Goal: Information Seeking & Learning: Learn about a topic

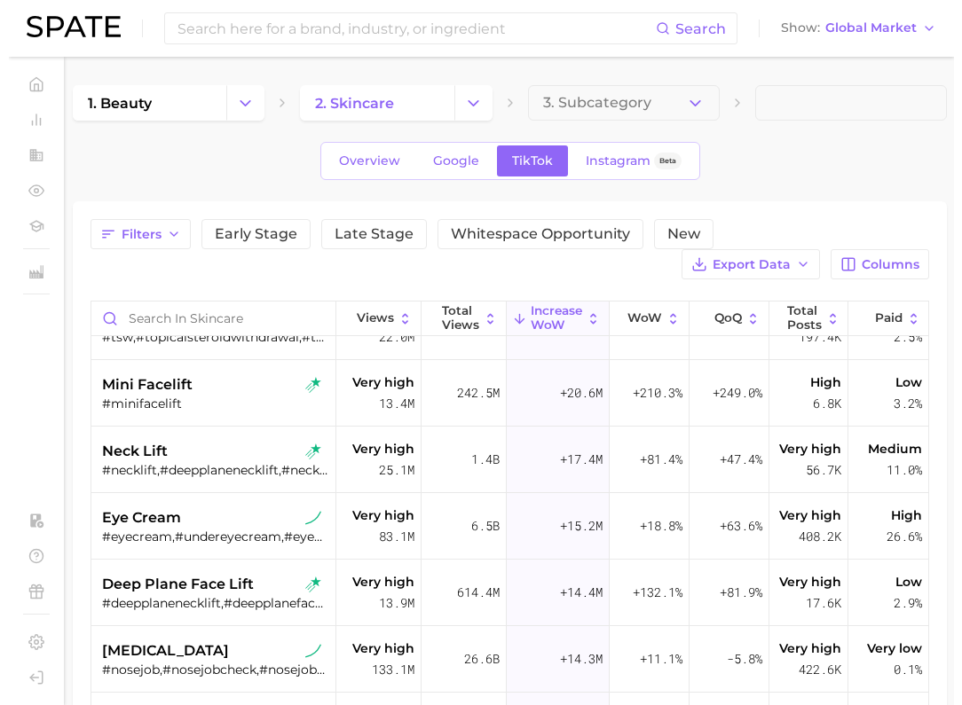
scroll to position [0, 1]
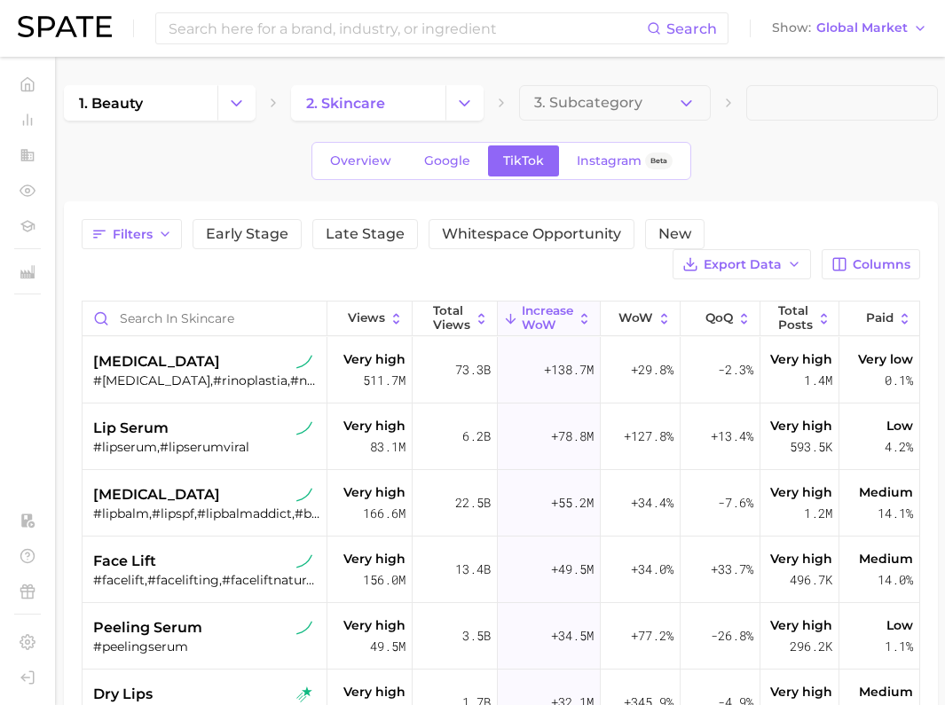
click at [844, 45] on div "Search Show Global Market" at bounding box center [472, 28] width 909 height 57
click at [842, 37] on button "Show Global Market" at bounding box center [849, 28] width 164 height 23
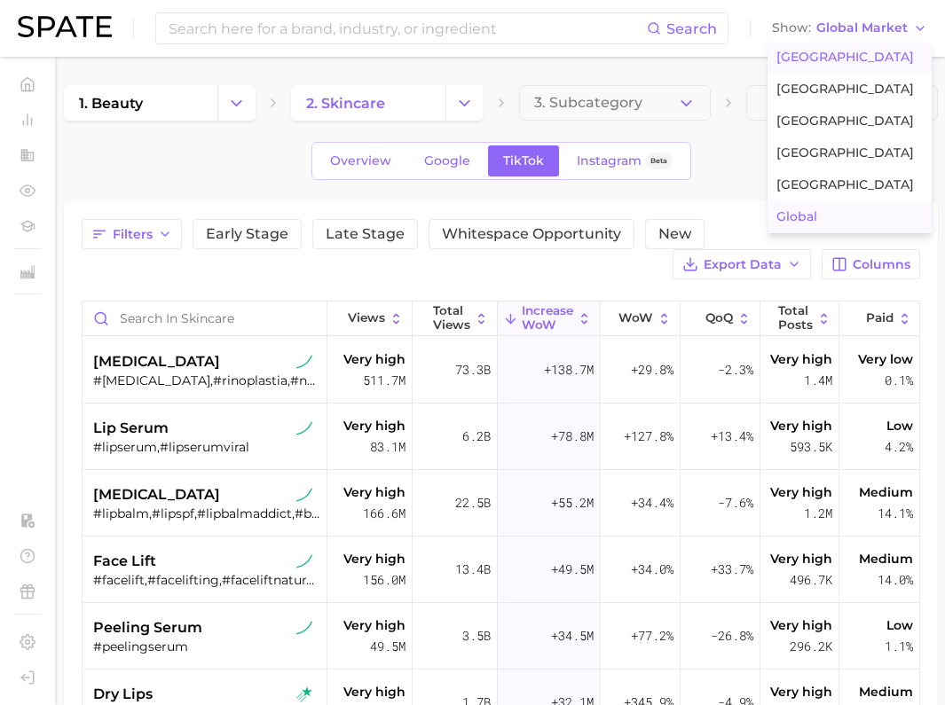
click at [829, 60] on span "[GEOGRAPHIC_DATA]" at bounding box center [844, 57] width 137 height 15
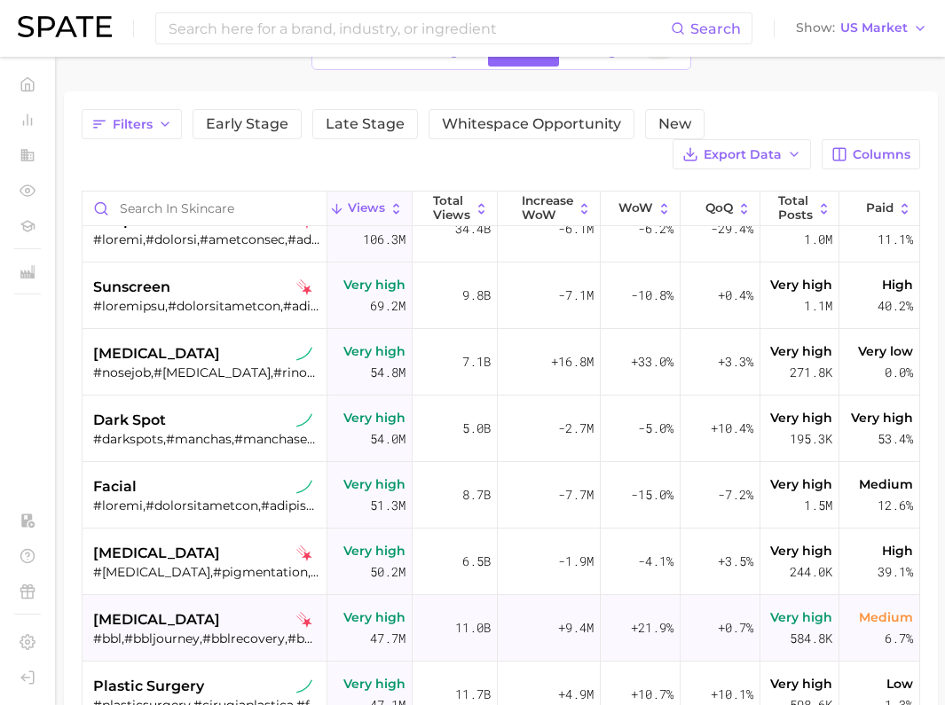
scroll to position [333, 0]
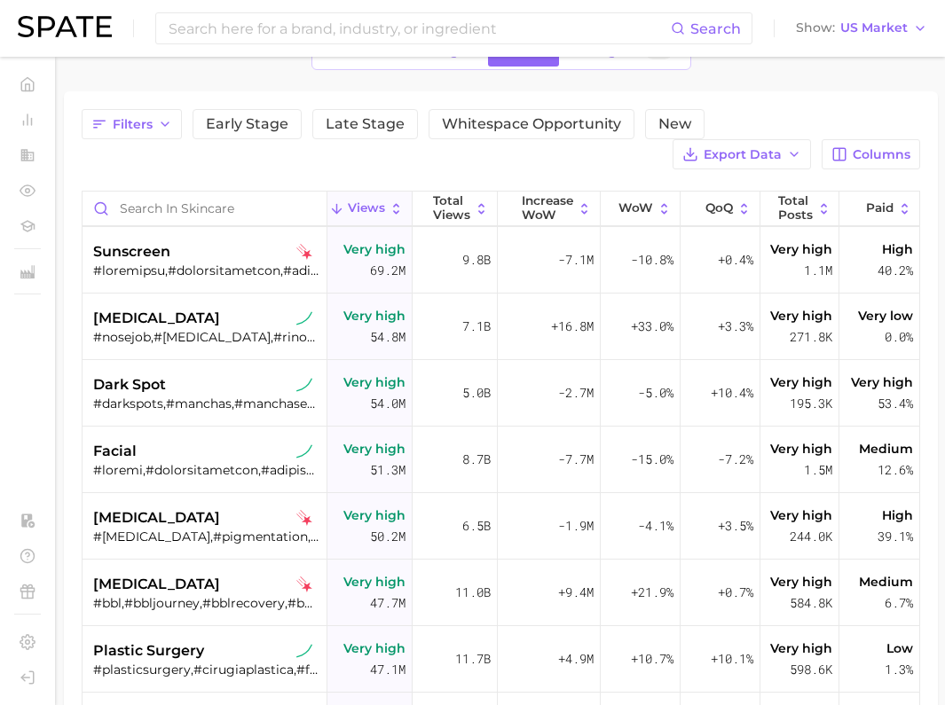
drag, startPoint x: 738, startPoint y: 109, endPoint x: 703, endPoint y: 119, distance: 35.9
click at [738, 109] on div "Filters Early Stage Late Stage Whitespace Opportunity New Export Data Columns" at bounding box center [501, 139] width 838 height 60
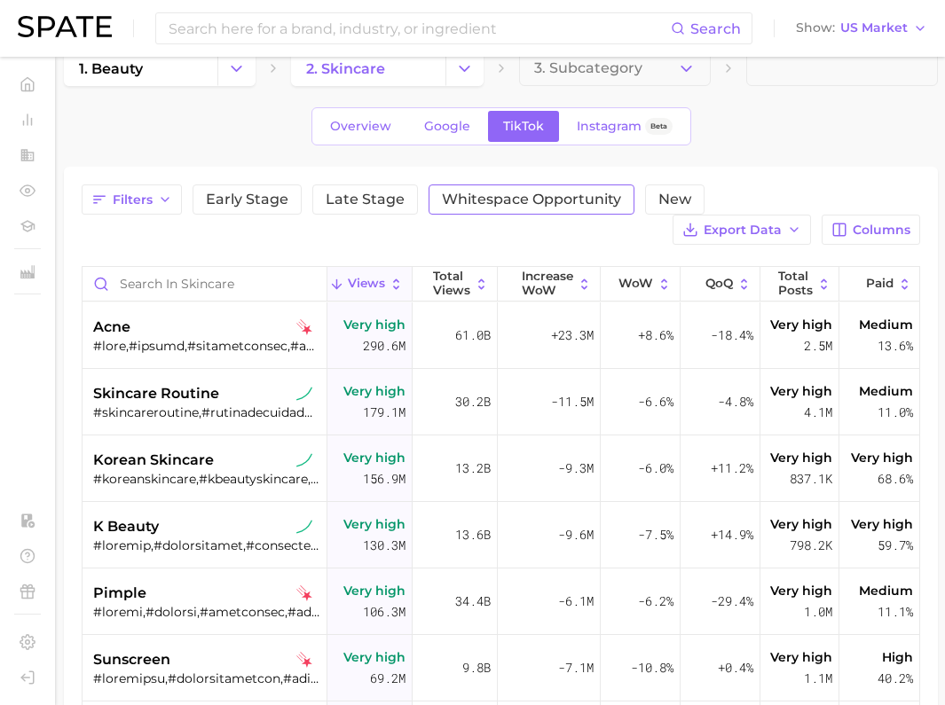
scroll to position [0, 0]
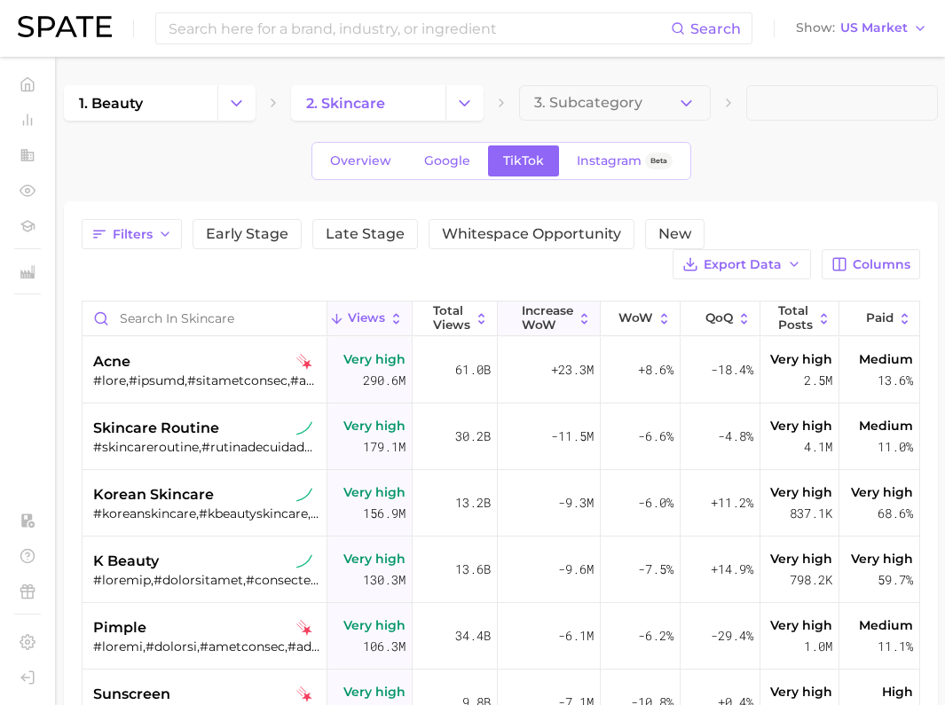
click at [563, 323] on span "Increase WoW" at bounding box center [547, 317] width 51 height 27
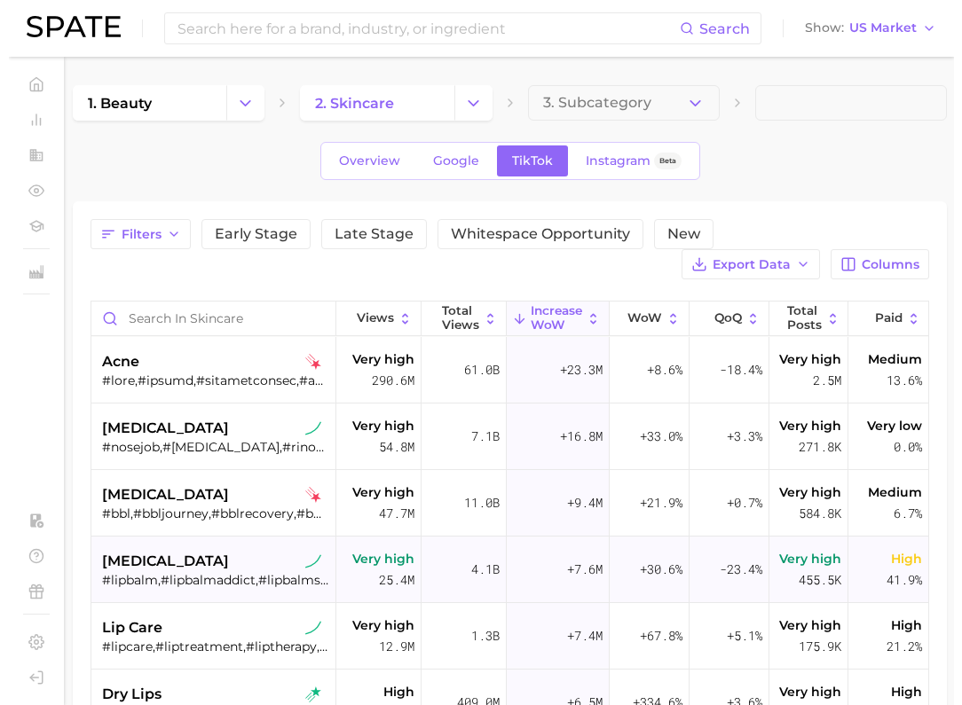
scroll to position [110, 0]
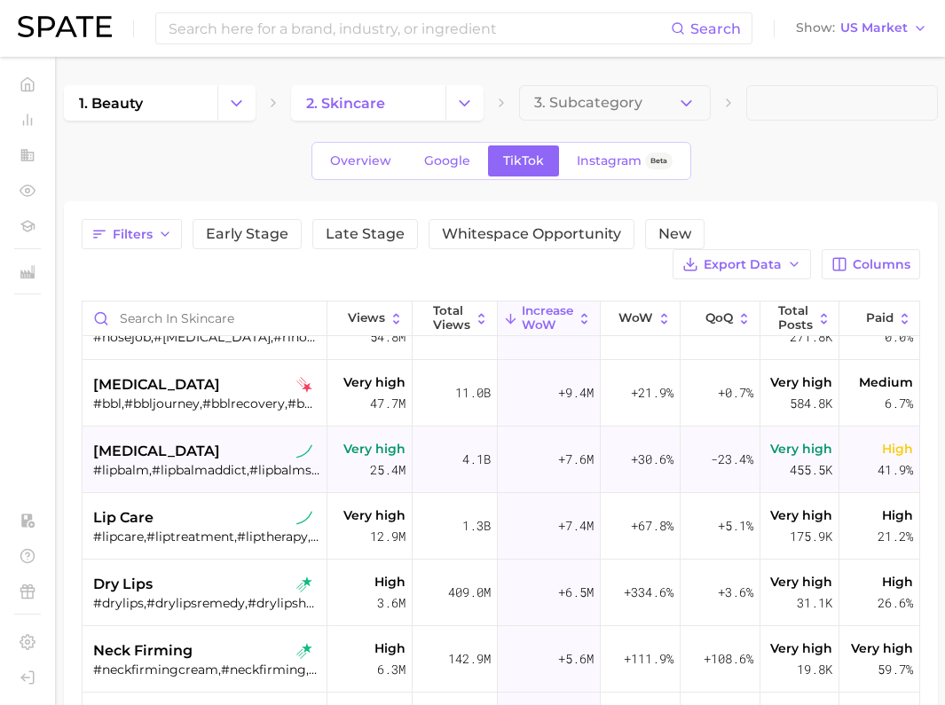
click at [140, 450] on span "[MEDICAL_DATA]" at bounding box center [156, 451] width 127 height 21
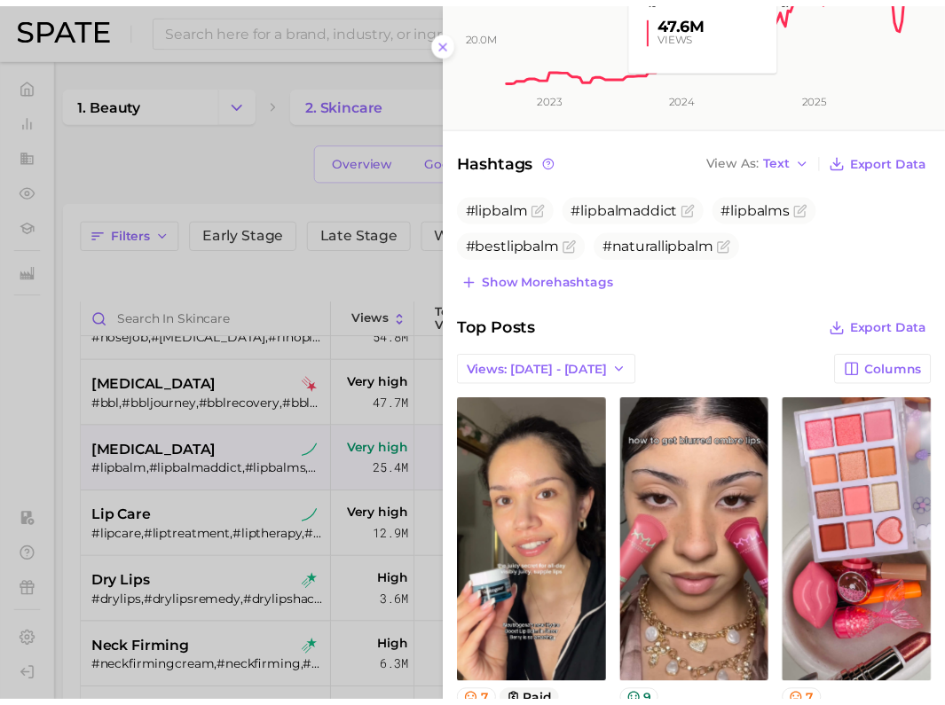
scroll to position [554, 0]
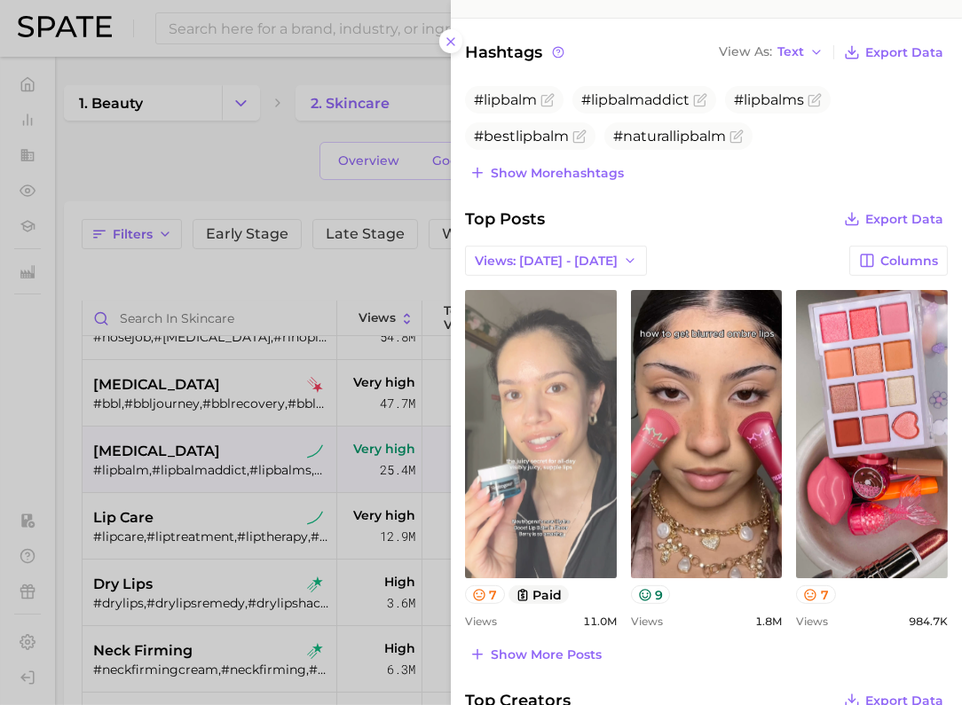
click at [546, 459] on link "view post on TikTok" at bounding box center [541, 434] width 152 height 288
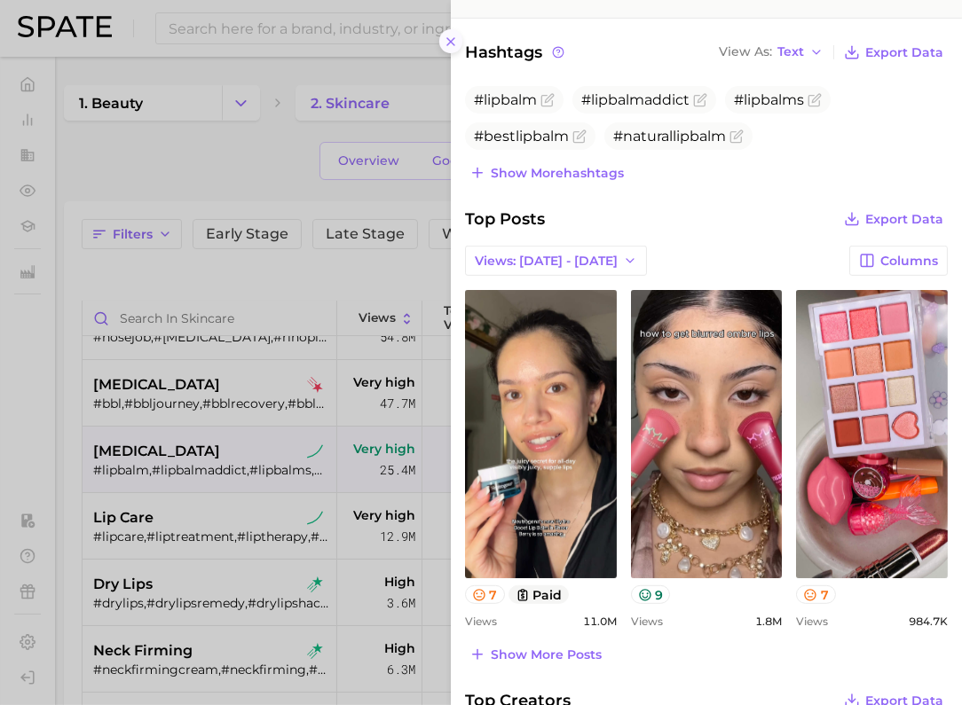
click at [452, 43] on icon at bounding box center [451, 42] width 14 height 14
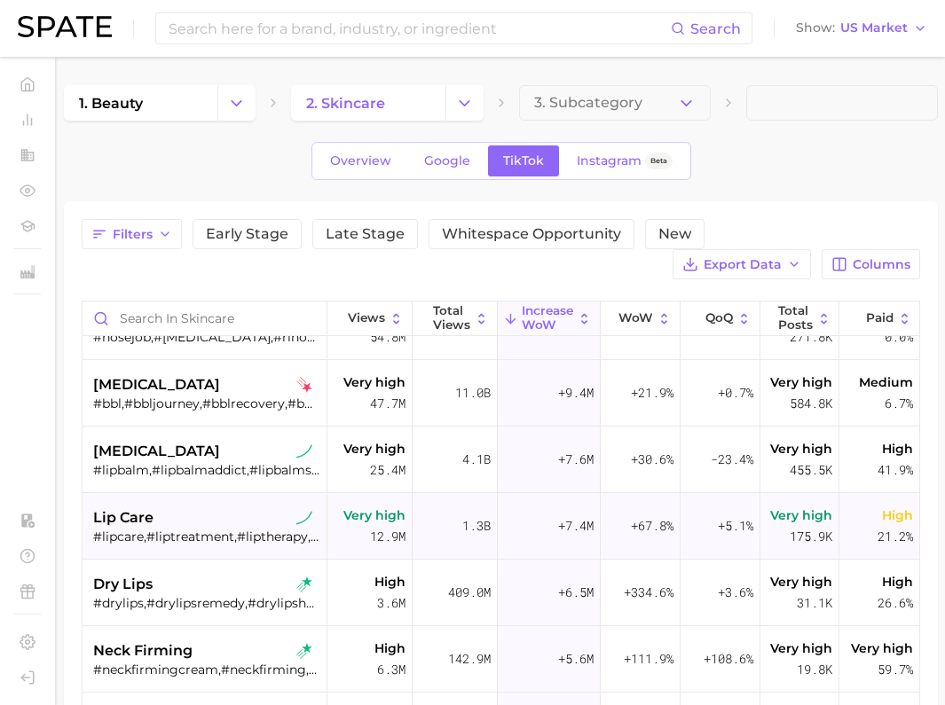
scroll to position [0, 0]
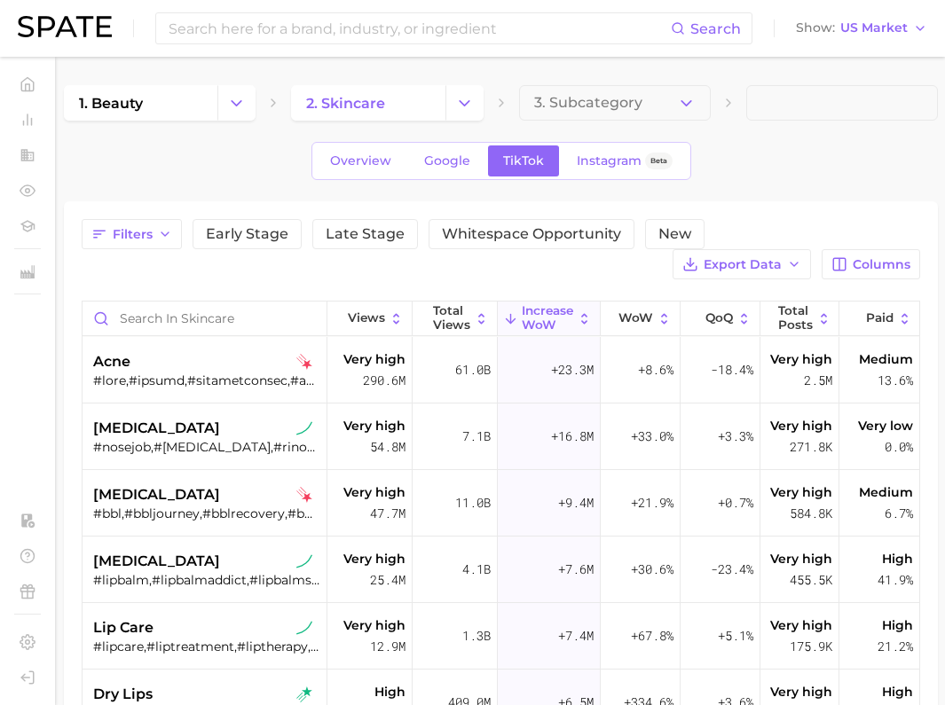
click at [803, 180] on div "1. beauty 2. skincare 3. Subcategory Overview Google TikTok Instagram Beta Filt…" at bounding box center [501, 554] width 874 height 938
click at [891, 31] on span "US Market" at bounding box center [873, 28] width 67 height 10
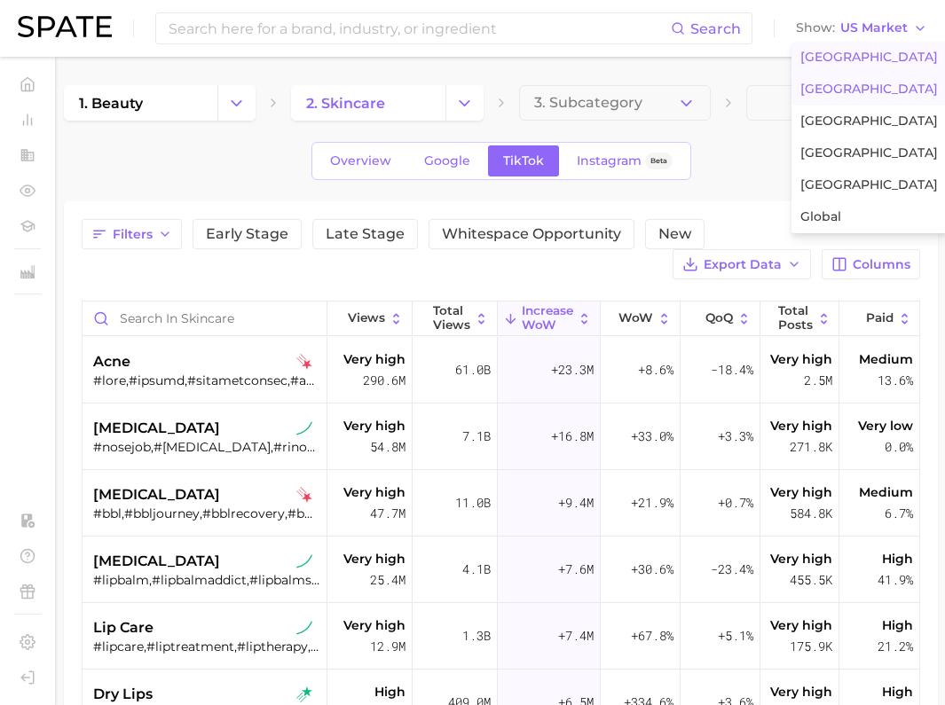
click at [832, 93] on span "[GEOGRAPHIC_DATA]" at bounding box center [868, 89] width 137 height 15
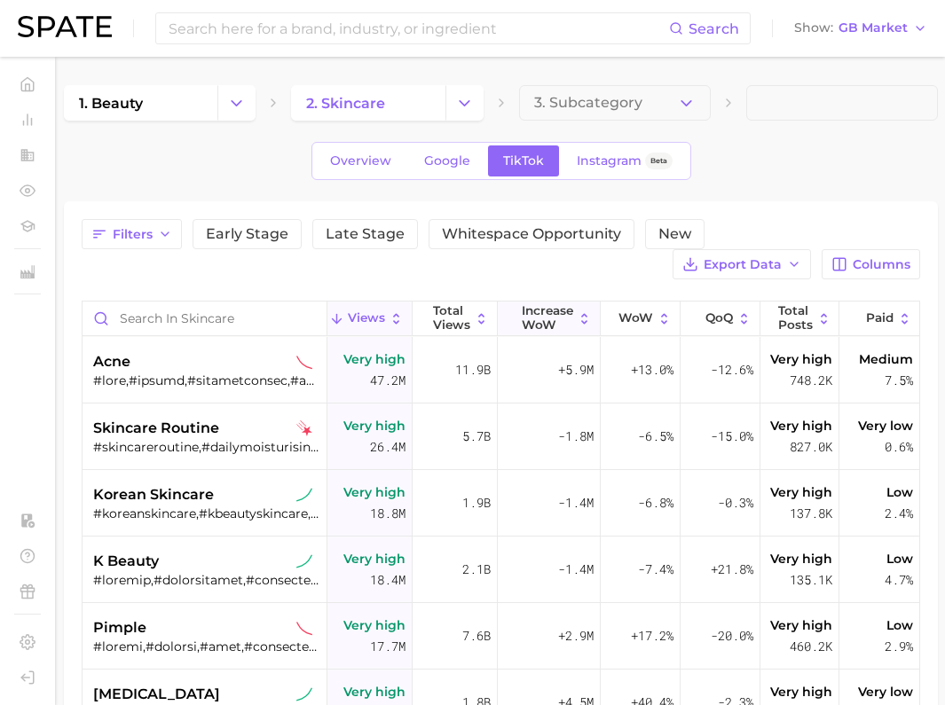
click at [526, 314] on span "Increase WoW" at bounding box center [547, 317] width 51 height 27
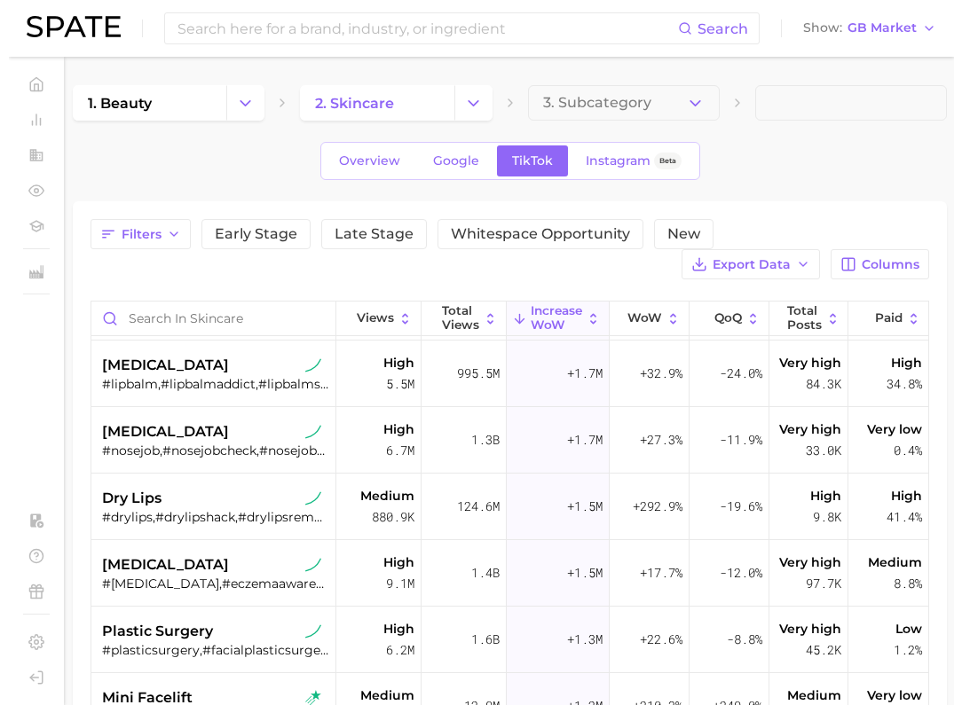
scroll to position [443, 0]
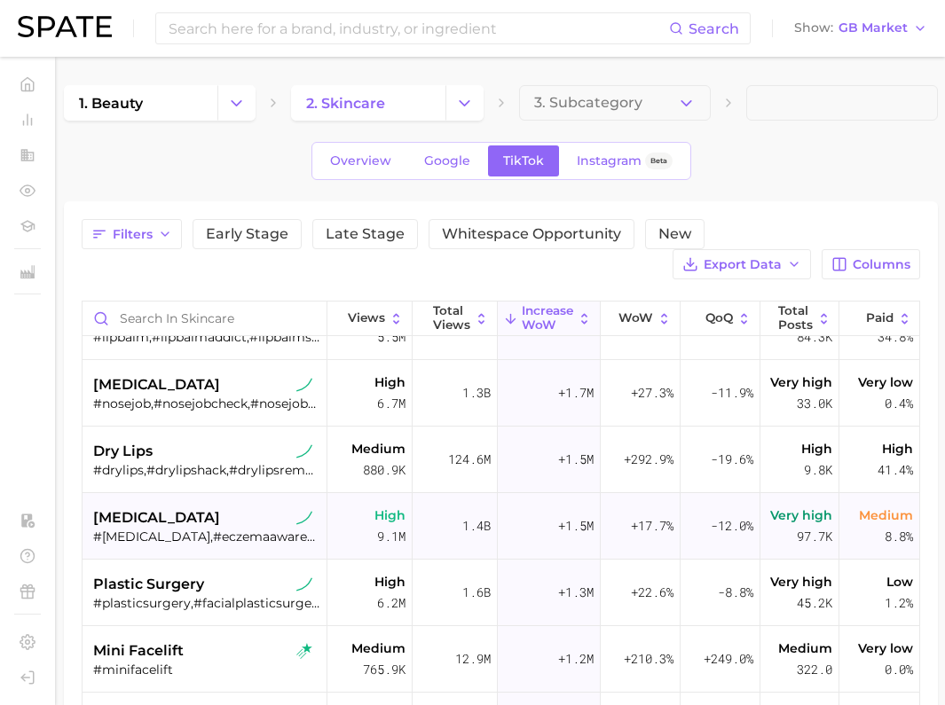
click at [161, 516] on div "[MEDICAL_DATA]" at bounding box center [206, 517] width 226 height 21
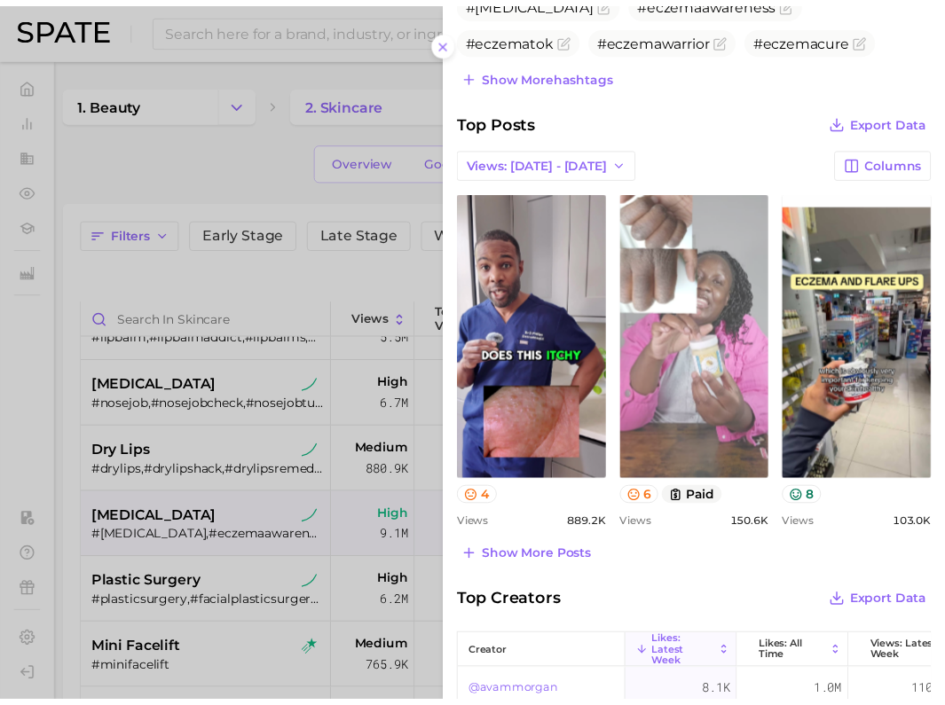
scroll to position [665, 0]
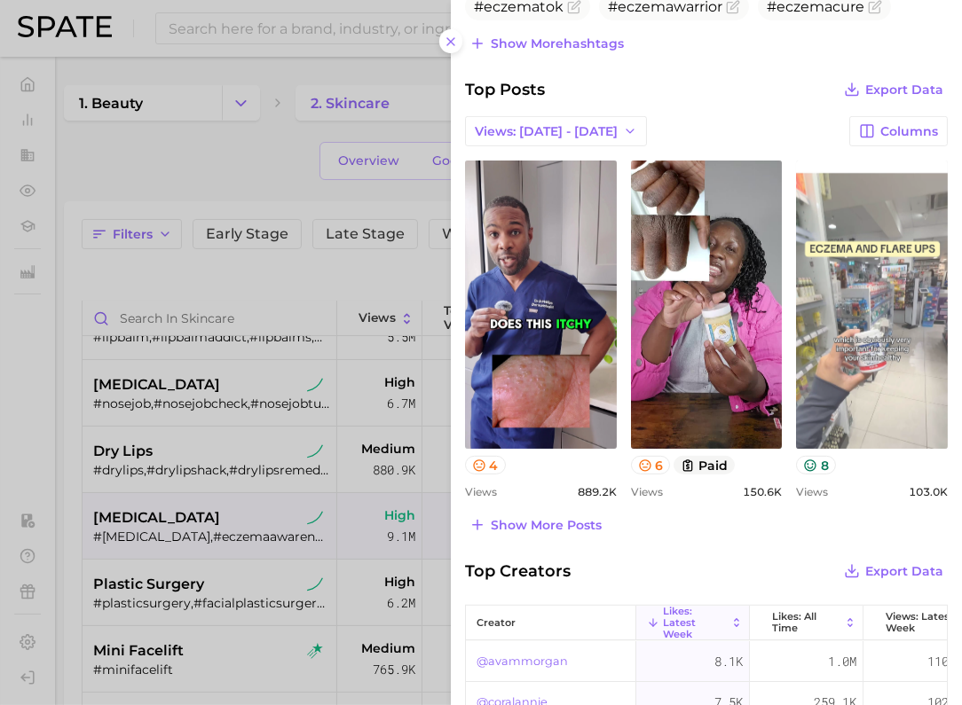
click at [883, 349] on link "view post on TikTok" at bounding box center [872, 305] width 152 height 288
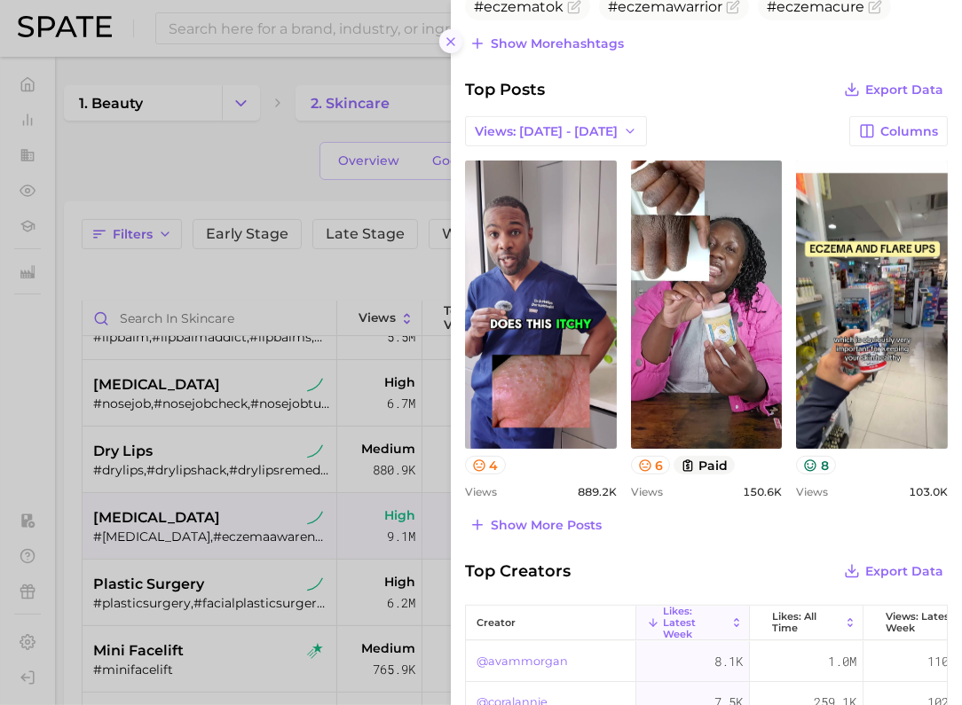
click at [452, 35] on icon at bounding box center [451, 42] width 14 height 14
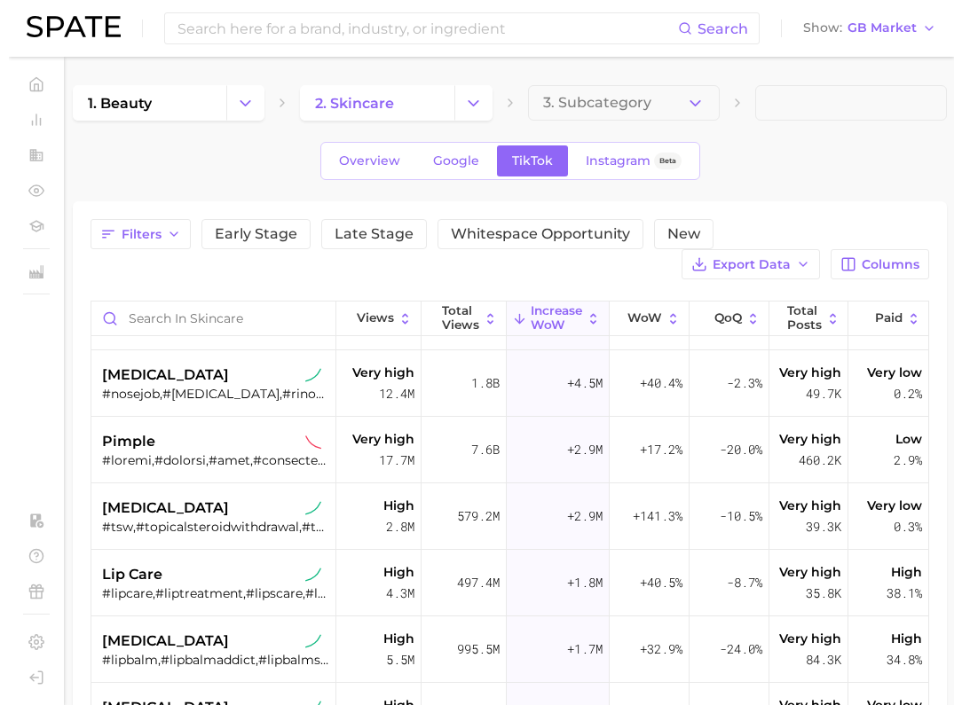
scroll to position [0, 0]
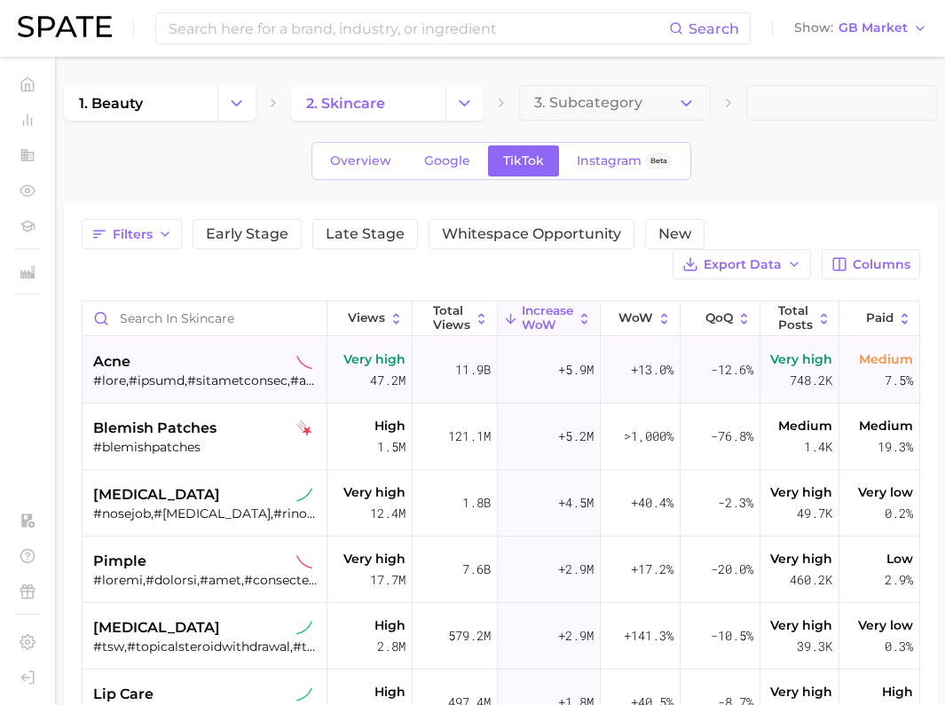
click at [162, 342] on div "acne" at bounding box center [206, 370] width 226 height 67
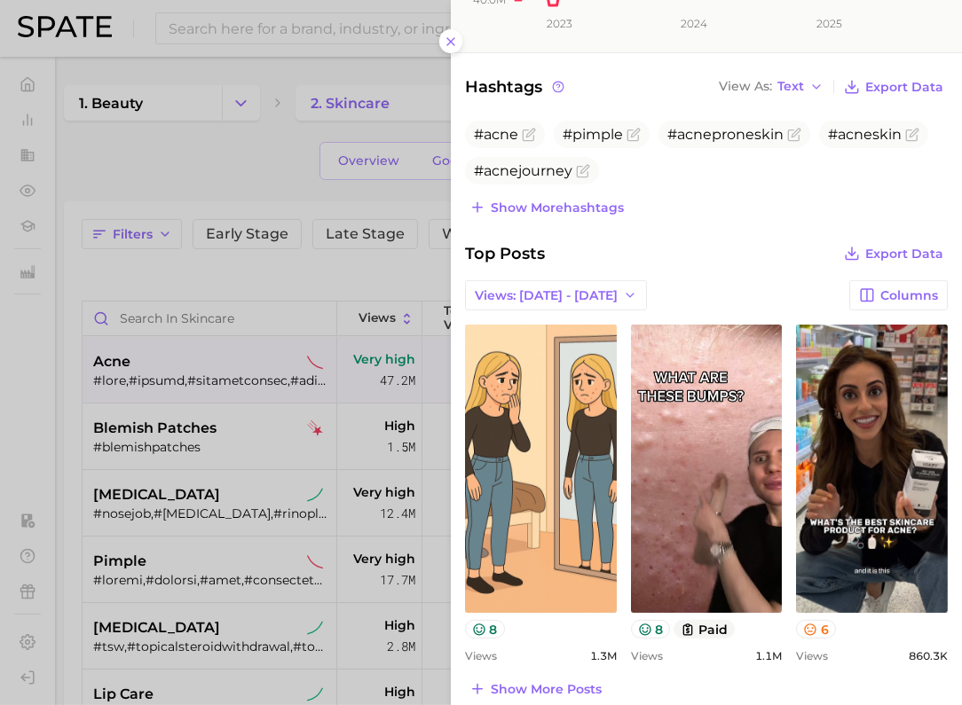
scroll to position [665, 0]
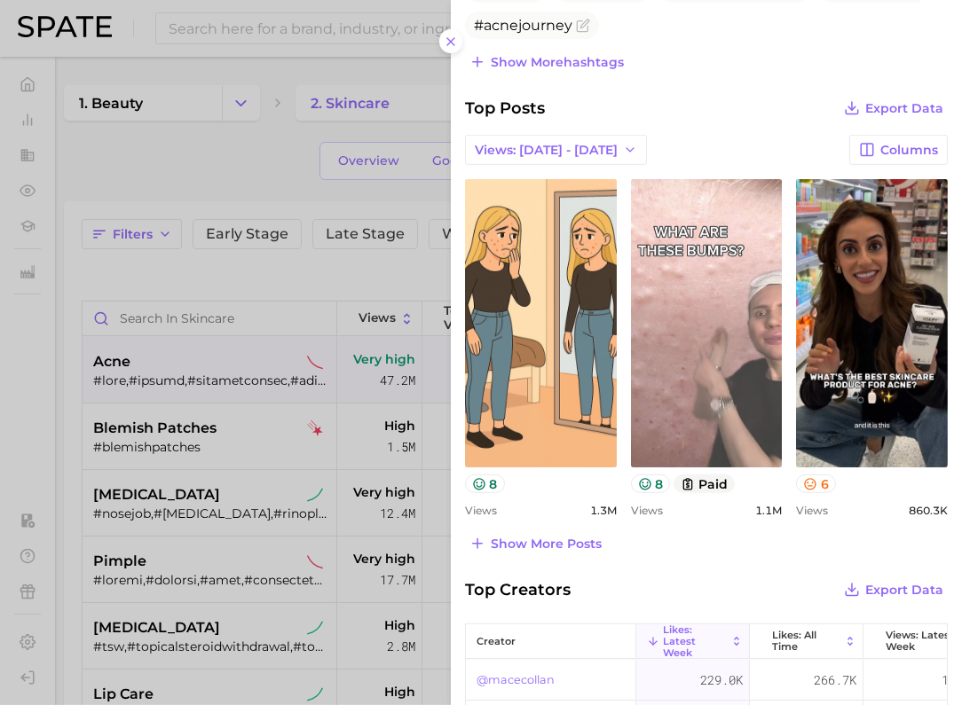
click at [750, 330] on link "view post on TikTok" at bounding box center [707, 323] width 152 height 288
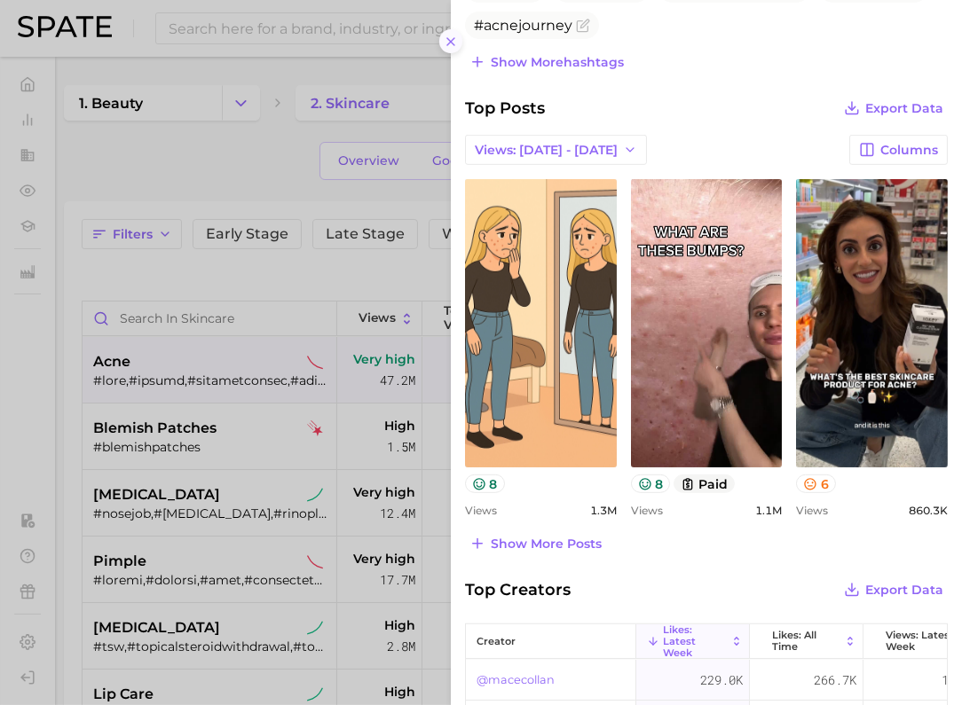
click at [439, 39] on button at bounding box center [451, 41] width 24 height 24
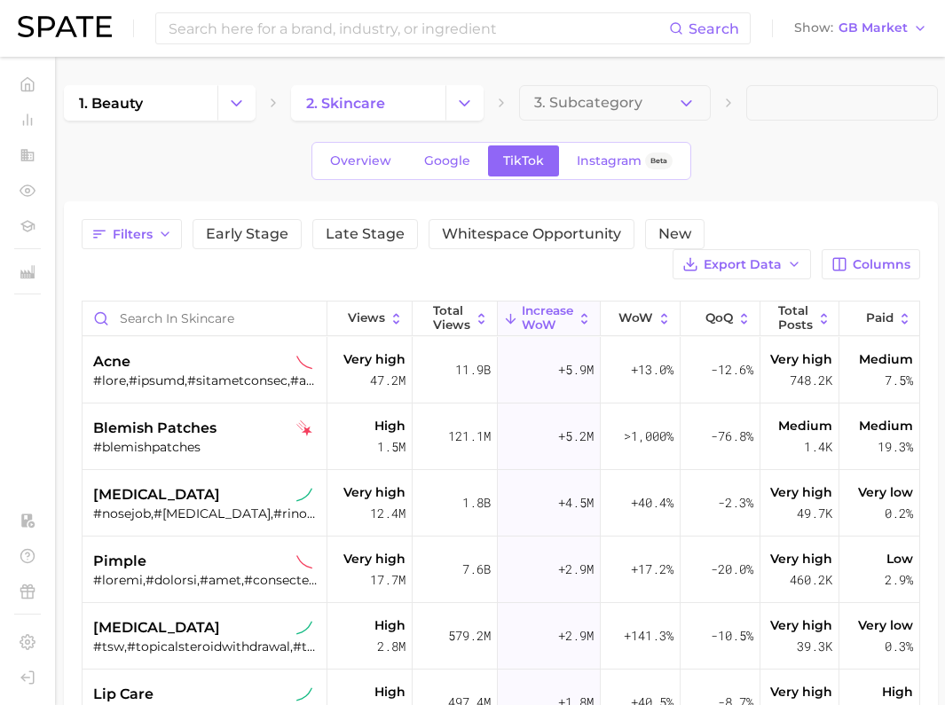
click at [859, 163] on div "Overview Google TikTok Instagram Beta" at bounding box center [501, 161] width 874 height 38
click at [850, 36] on button "Show GB Market" at bounding box center [860, 28] width 142 height 23
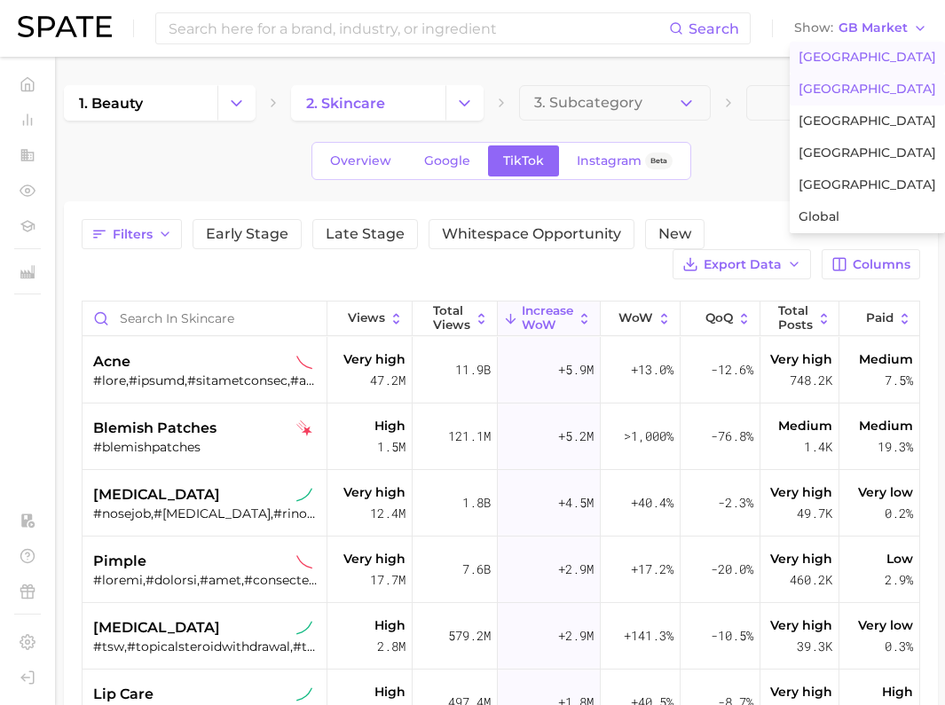
click at [833, 59] on span "[GEOGRAPHIC_DATA]" at bounding box center [866, 57] width 137 height 15
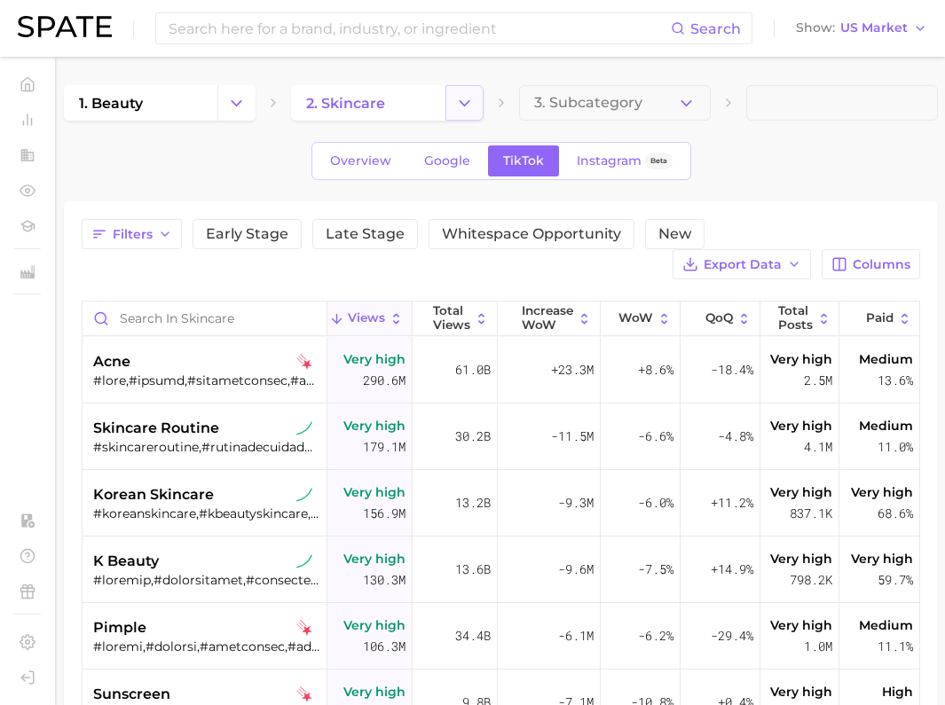
click at [473, 108] on icon "Change Category" at bounding box center [464, 103] width 19 height 19
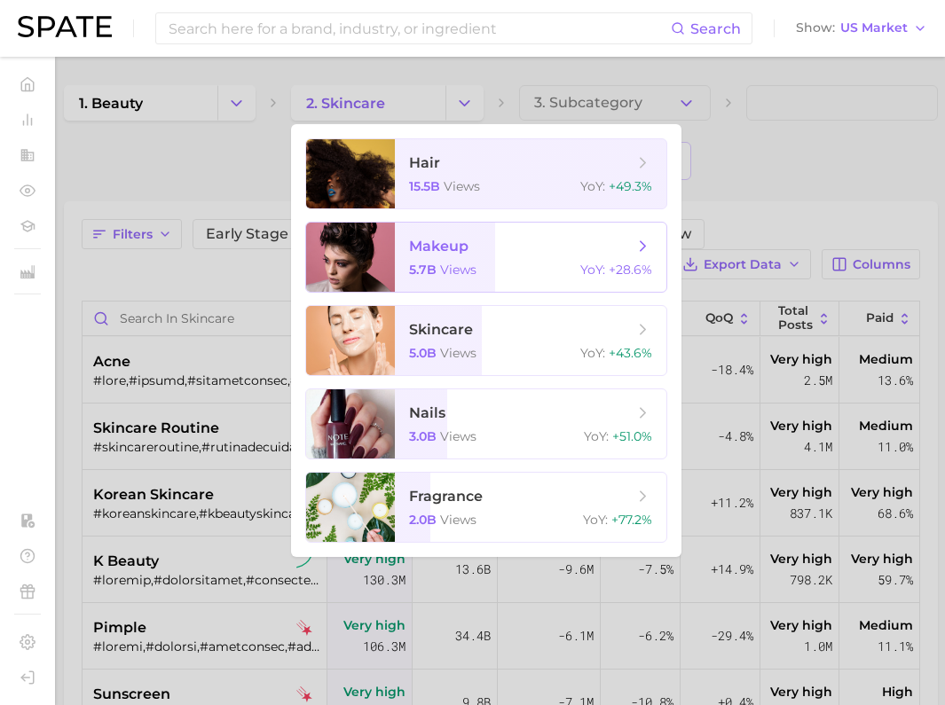
click at [421, 273] on span "5.7b" at bounding box center [422, 270] width 27 height 16
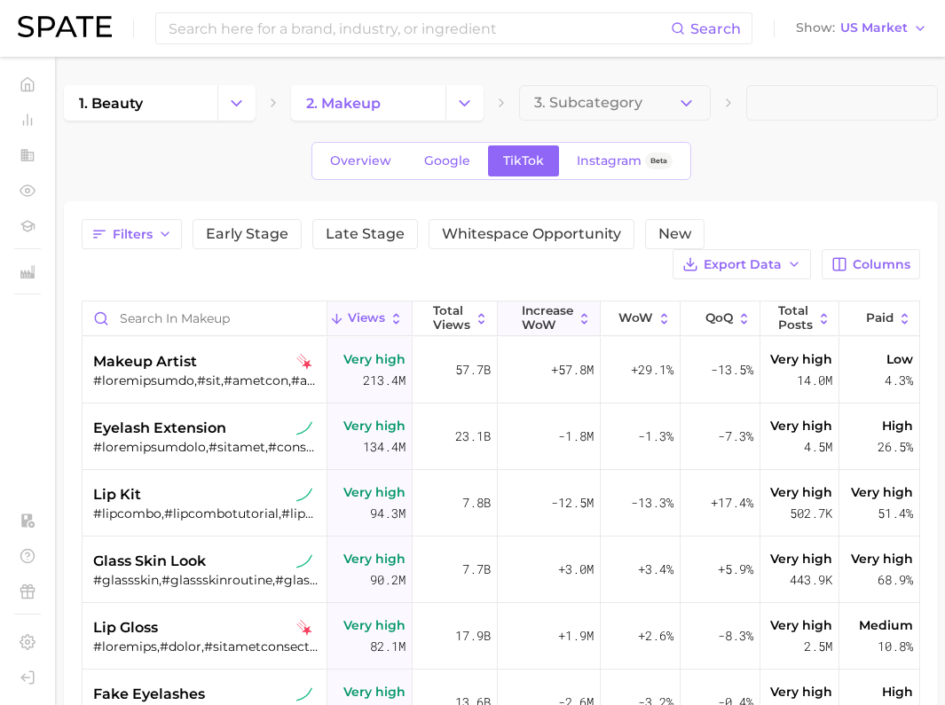
click at [530, 316] on span "Increase WoW" at bounding box center [547, 317] width 51 height 27
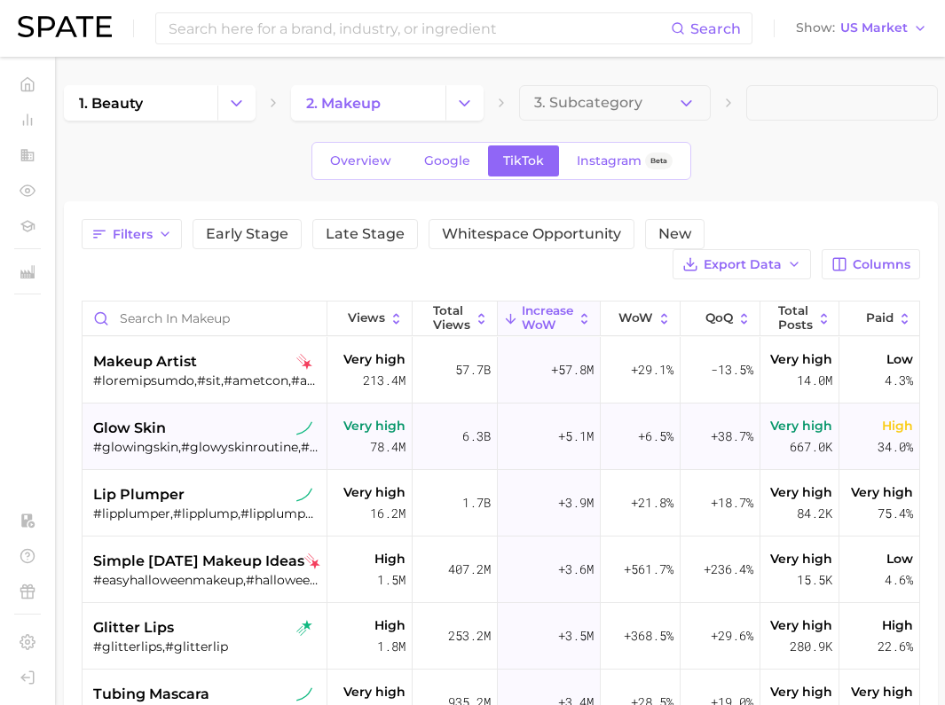
click at [215, 412] on div "glow skin #glowingskin,#glowyskinroutine,#glowyskinvibes,#summerglow,#glowskin,…" at bounding box center [206, 437] width 226 height 67
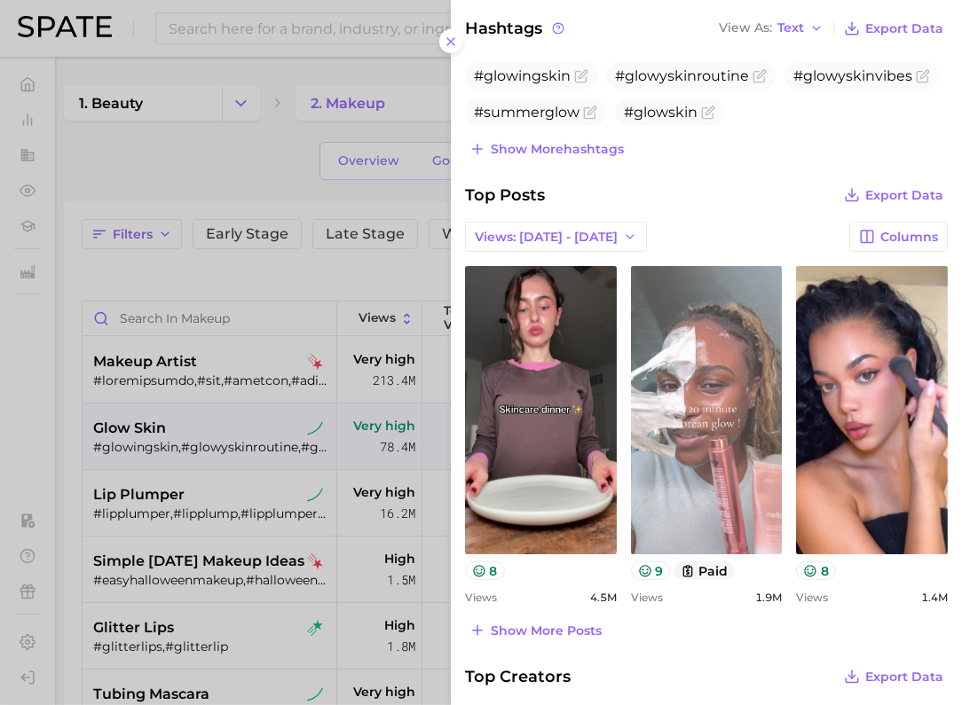
scroll to position [554, 0]
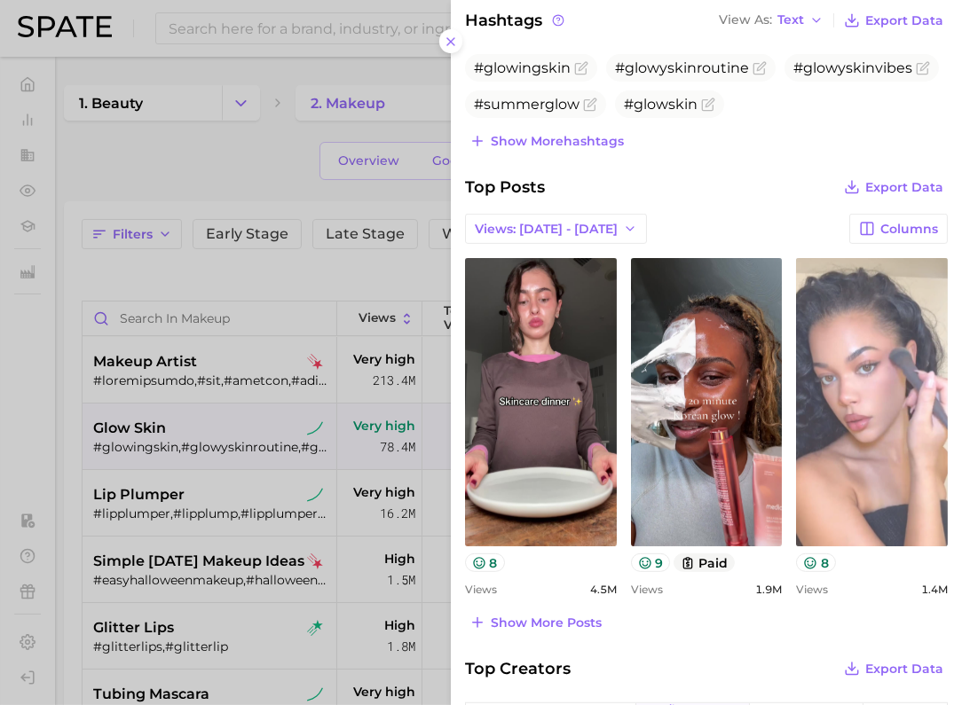
click at [852, 437] on link "view post on TikTok" at bounding box center [872, 402] width 152 height 288
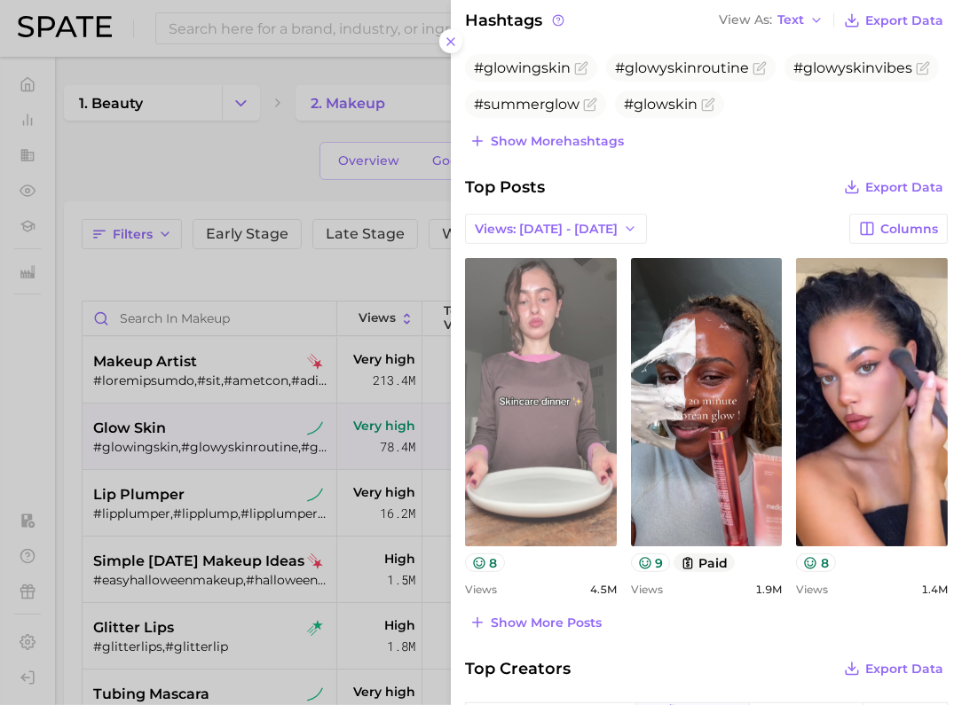
click at [506, 338] on link "view post on TikTok" at bounding box center [541, 402] width 152 height 288
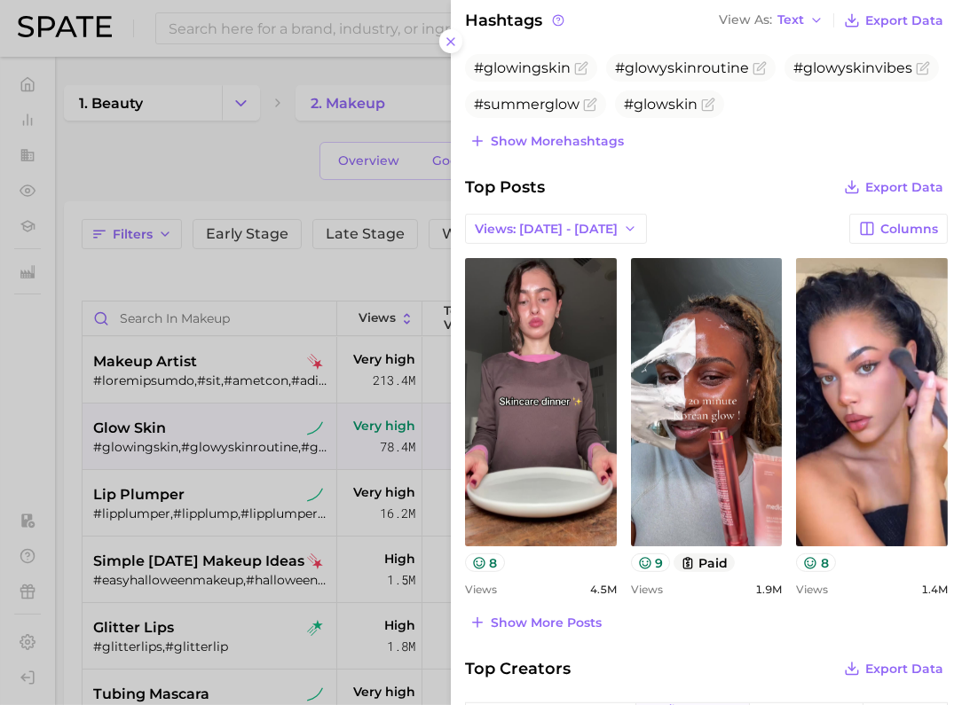
click at [253, 169] on div at bounding box center [481, 352] width 962 height 705
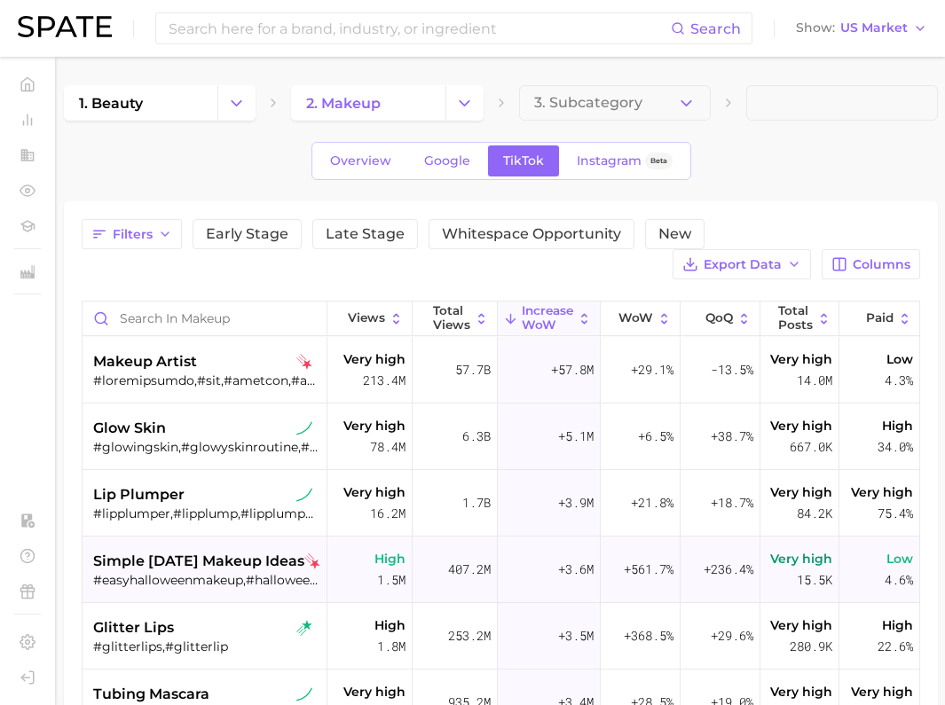
click at [161, 589] on div "simple [DATE] makeup ideas #easyhalloweenmakeup,#halloweenmakeupideas" at bounding box center [206, 570] width 226 height 67
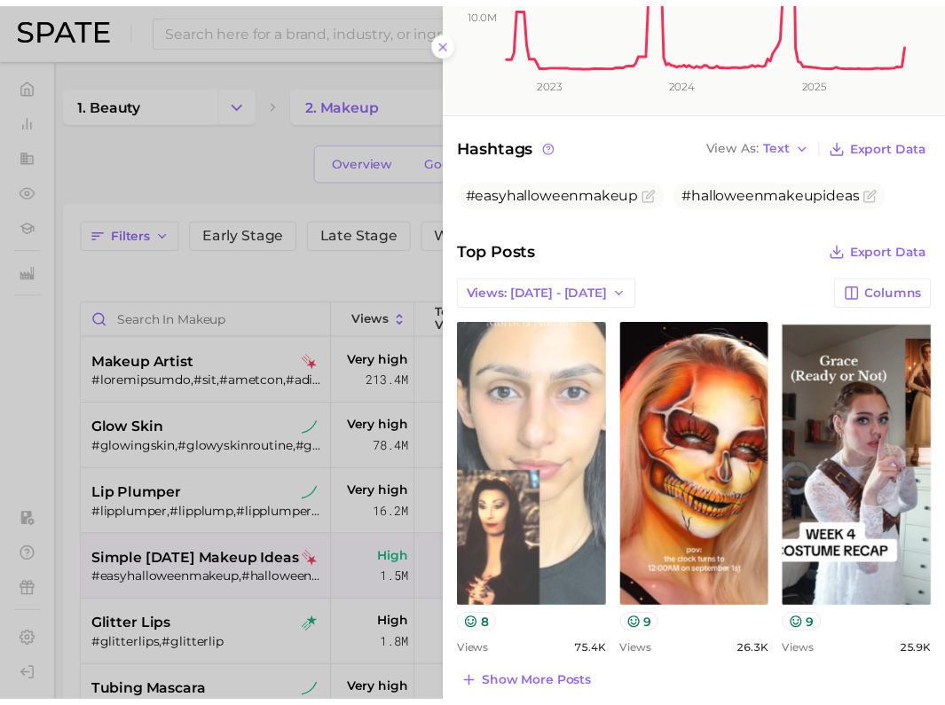
scroll to position [665, 0]
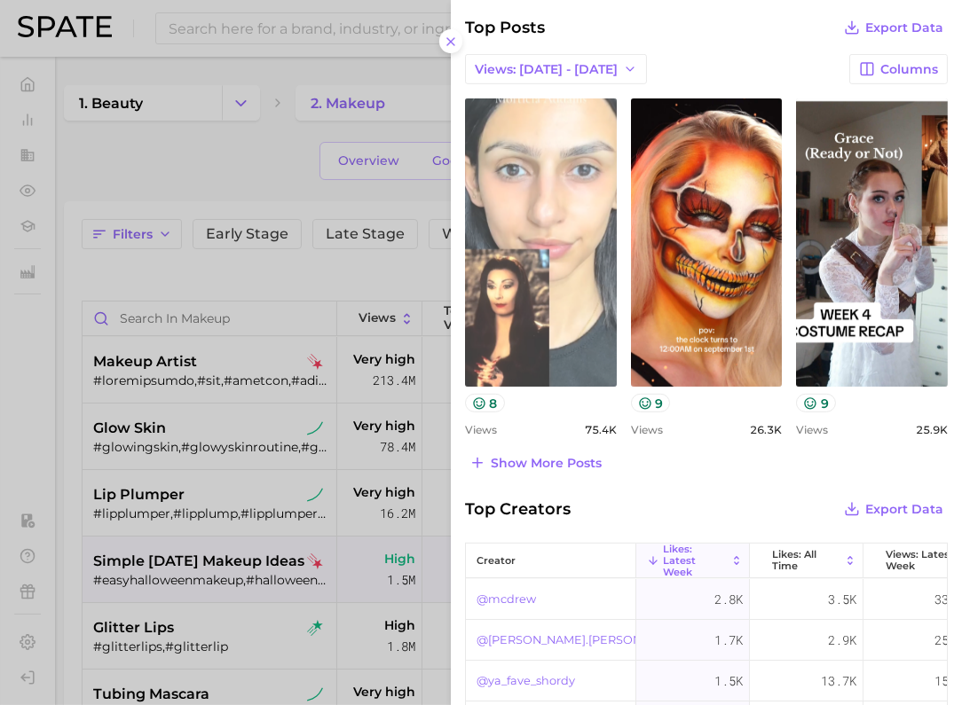
click at [548, 239] on link "view post on TikTok" at bounding box center [541, 242] width 152 height 288
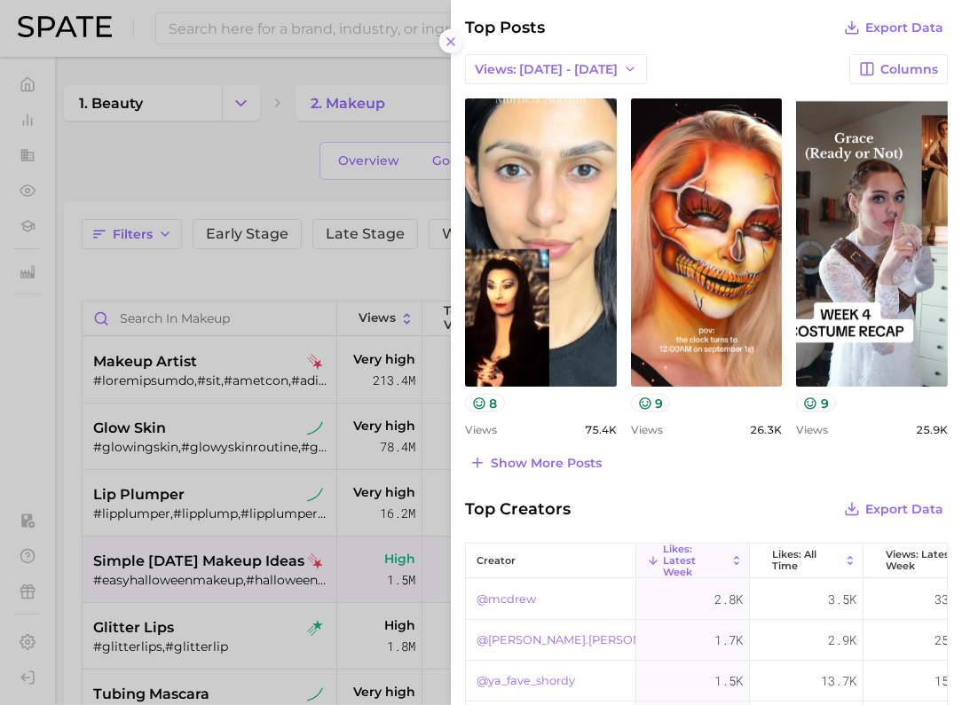
click at [452, 41] on icon at bounding box center [451, 42] width 14 height 14
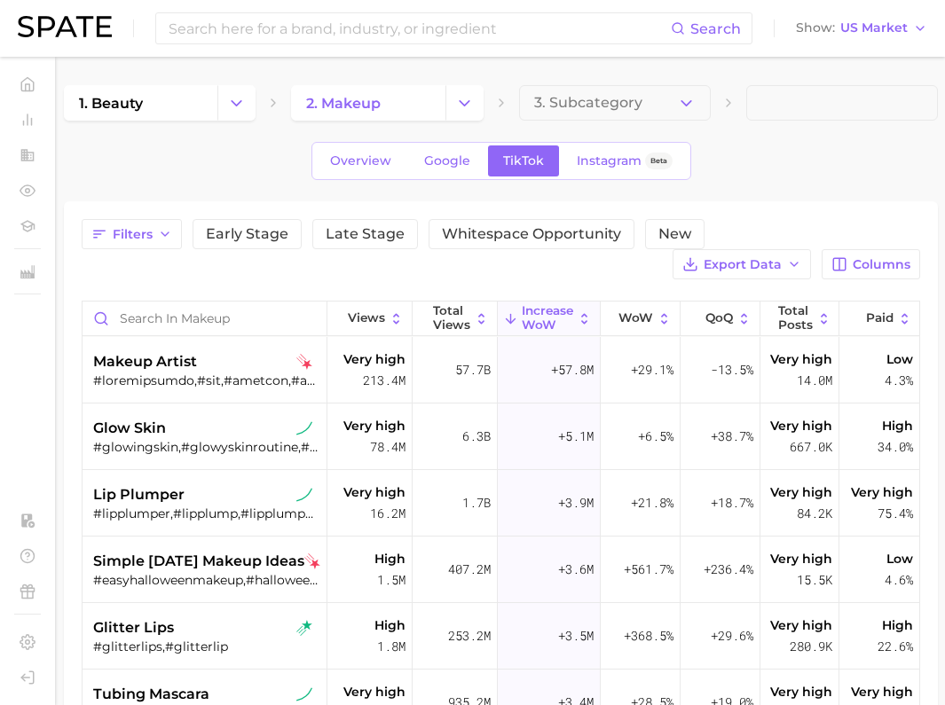
click at [829, 184] on div "1. beauty 2. makeup 3. Subcategory Overview Google TikTok Instagram Beta Filter…" at bounding box center [501, 554] width 874 height 938
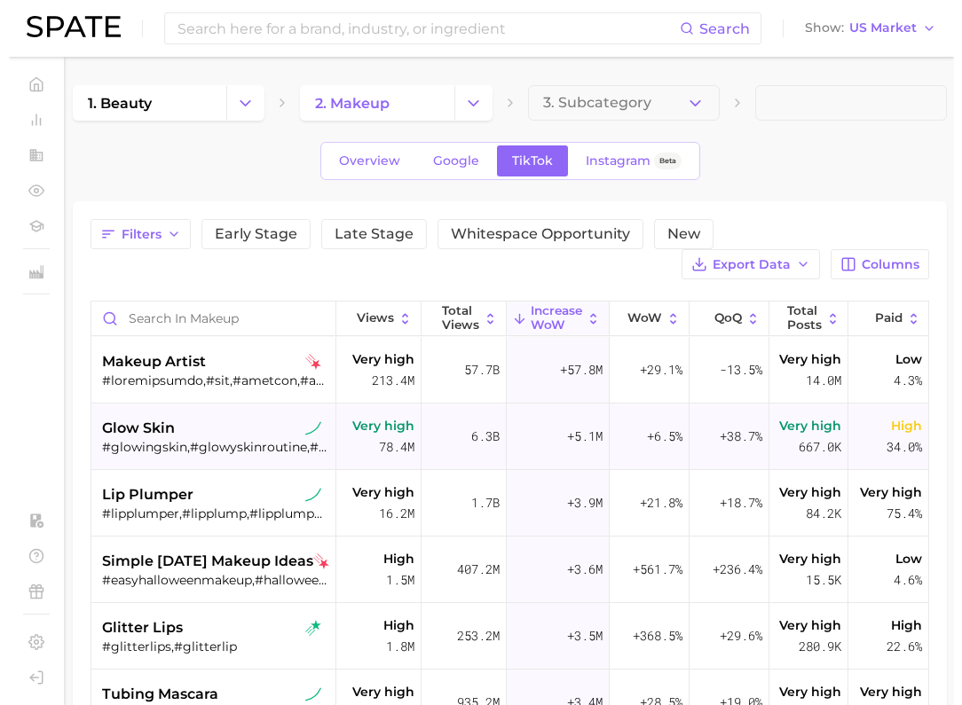
scroll to position [221, 0]
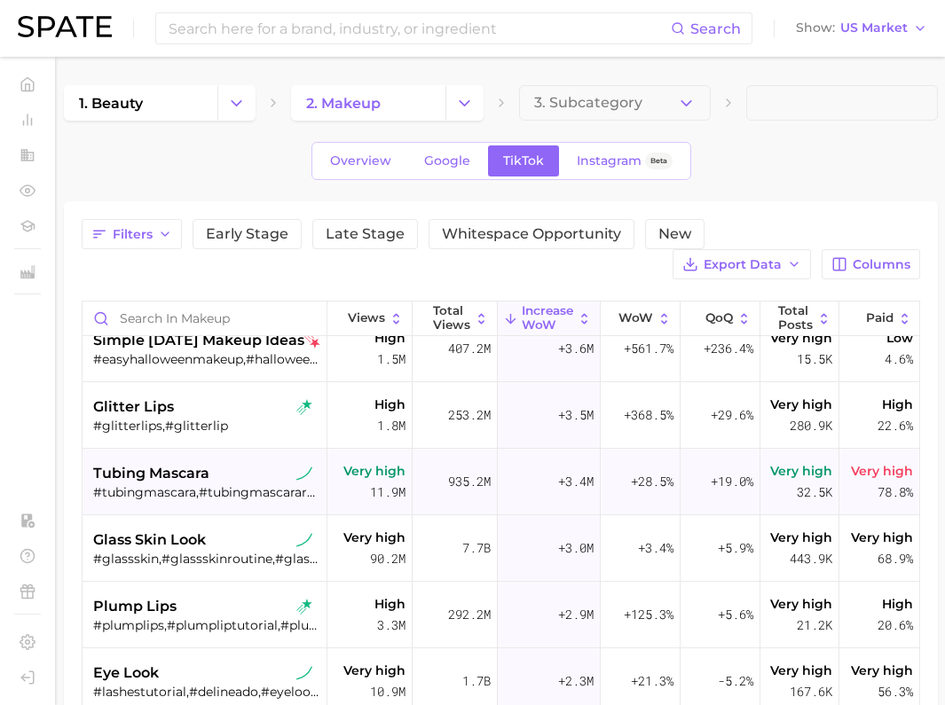
click at [185, 473] on span "tubing mascara" at bounding box center [151, 473] width 116 height 21
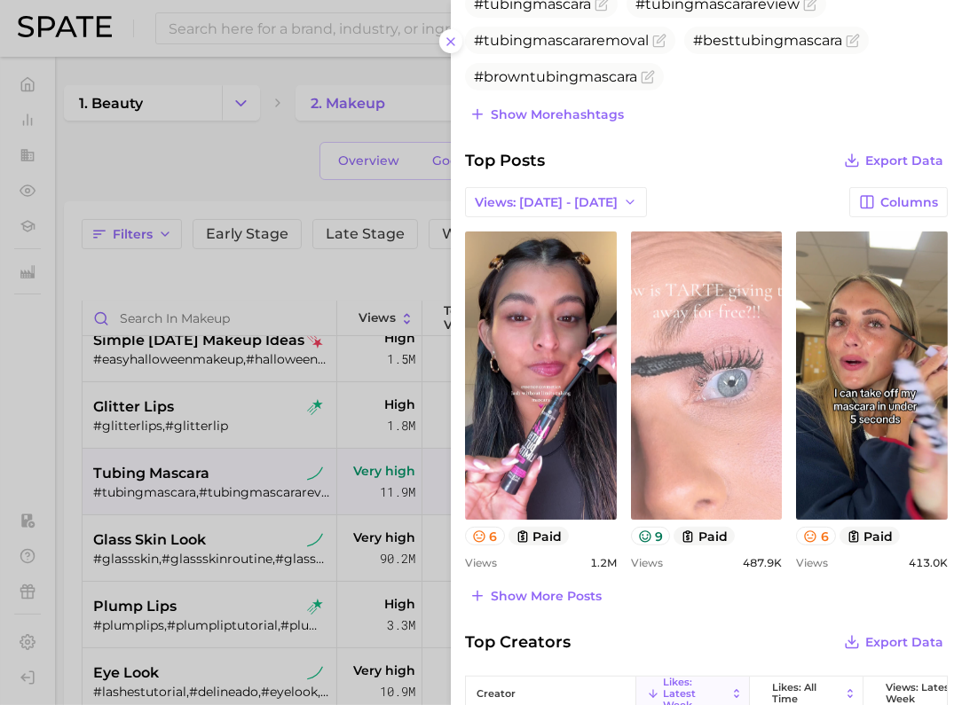
scroll to position [665, 0]
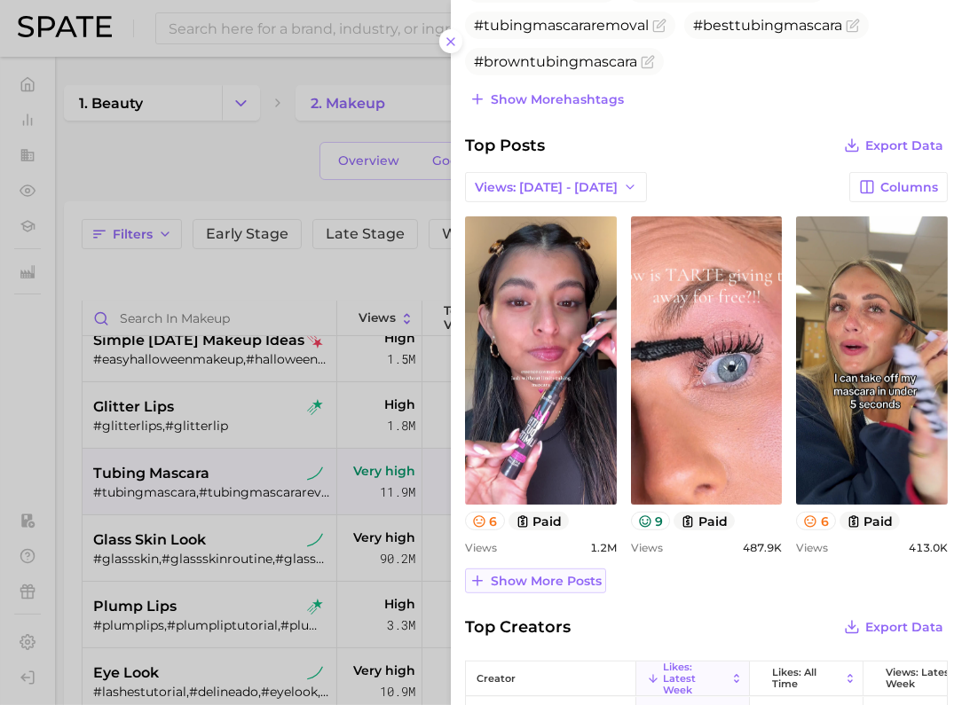
click at [510, 574] on span "Show more posts" at bounding box center [546, 581] width 111 height 15
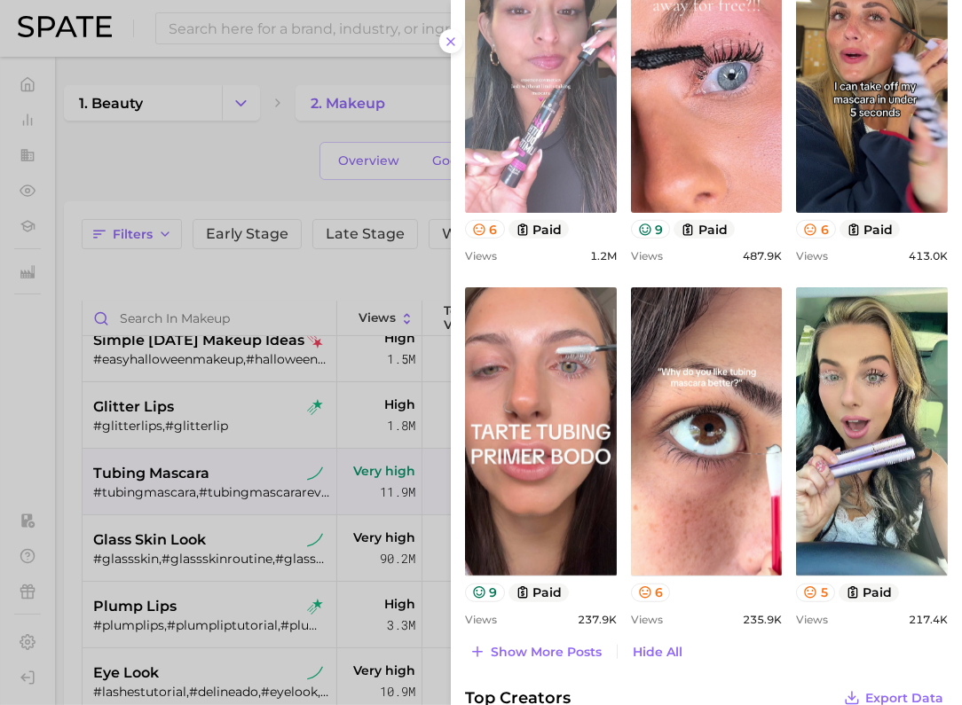
scroll to position [0, 0]
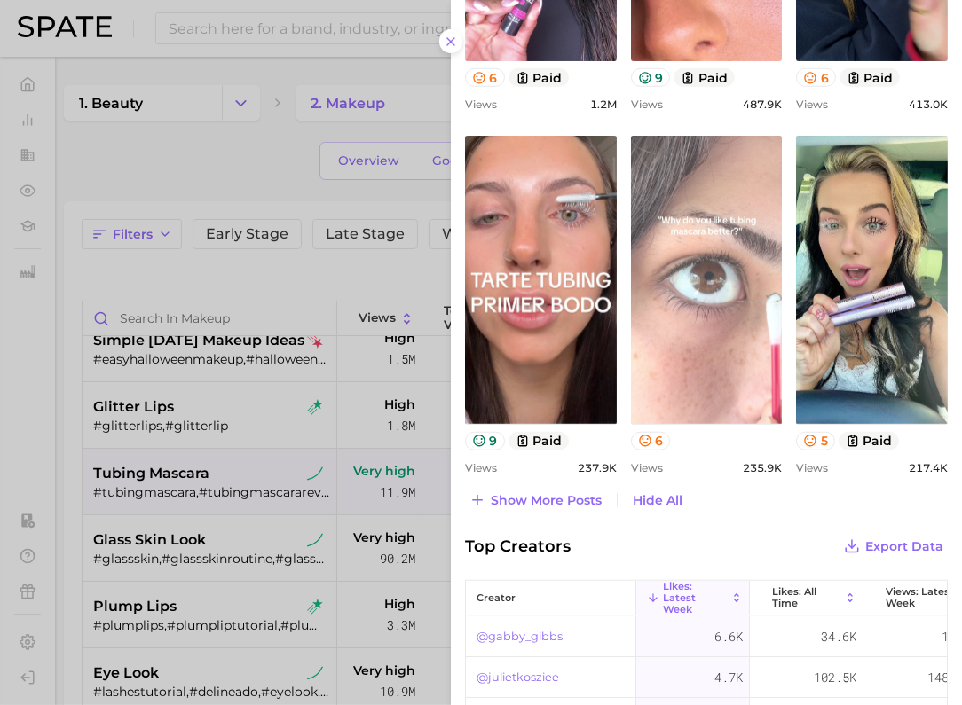
click at [687, 322] on link "view post on TikTok" at bounding box center [707, 280] width 152 height 288
